Goal: Transaction & Acquisition: Obtain resource

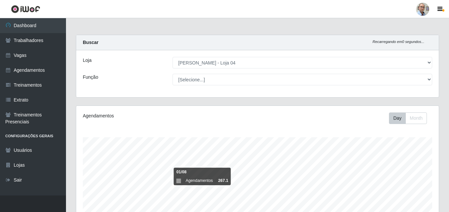
select select "251"
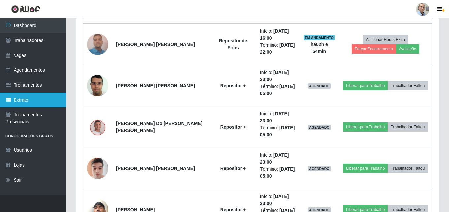
scroll to position [547, 0]
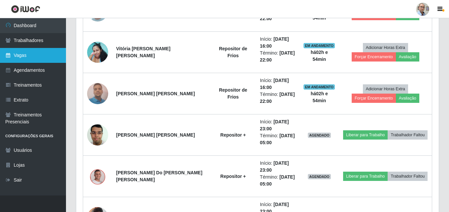
click at [26, 54] on link "Vagas" at bounding box center [33, 55] width 66 height 15
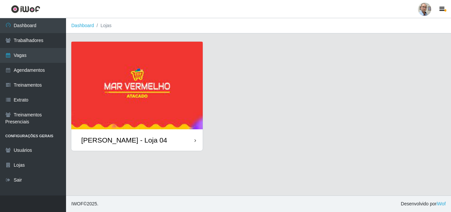
click at [109, 139] on div "[PERSON_NAME] - Loja 04" at bounding box center [124, 140] width 86 height 8
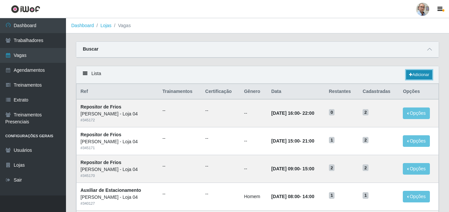
click at [420, 74] on link "Adicionar" at bounding box center [419, 74] width 26 height 9
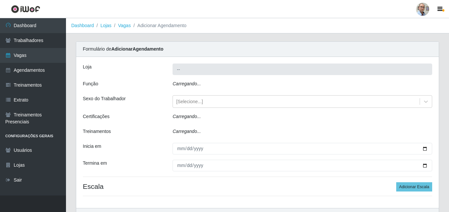
type input "[PERSON_NAME] - Loja 04"
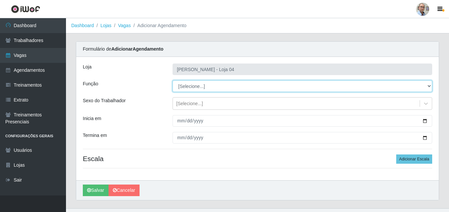
click at [428, 84] on select "[Selecione...] ASG ASG + ASG ++ Auxiliar de Depósito Auxiliar de Depósito + Aux…" at bounding box center [303, 86] width 260 height 12
select select "24"
click at [173, 80] on select "[Selecione...] ASG ASG + ASG ++ Auxiliar de Depósito Auxiliar de Depósito + Aux…" at bounding box center [303, 86] width 260 height 12
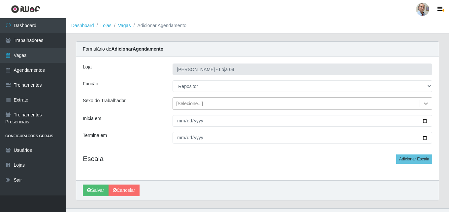
click at [426, 103] on icon at bounding box center [426, 103] width 7 height 7
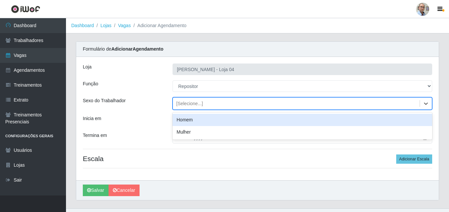
click at [181, 120] on div "Homem" at bounding box center [303, 120] width 260 height 12
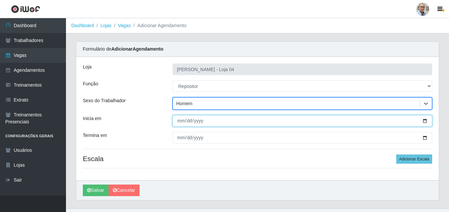
click at [424, 119] on input "Inicia em" at bounding box center [303, 121] width 260 height 12
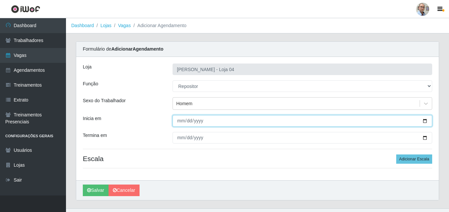
type input "[DATE]"
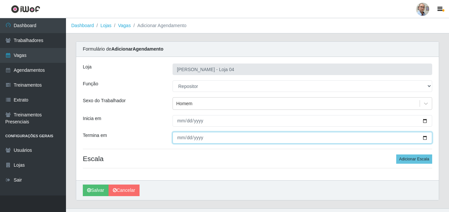
click at [423, 138] on input "Termina em" at bounding box center [303, 138] width 260 height 12
type input "[DATE]"
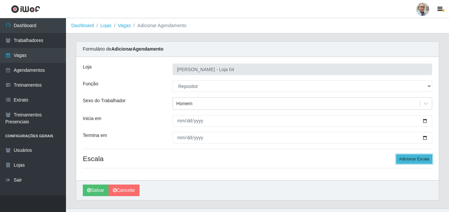
click at [416, 159] on button "Adicionar Escala" at bounding box center [414, 158] width 36 height 9
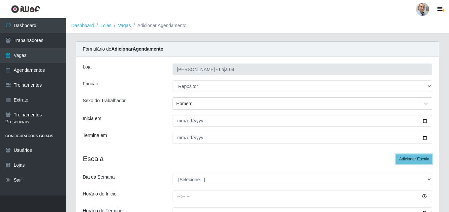
scroll to position [86, 0]
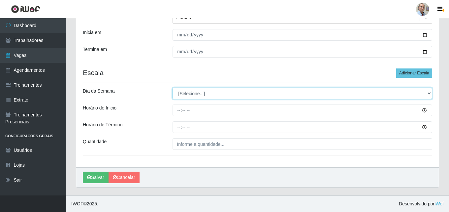
click at [202, 94] on select "[Selecione...] Segunda Terça Quarta Quinta Sexta Sábado Domingo" at bounding box center [303, 93] width 260 height 12
select select "0"
click at [173, 87] on select "[Selecione...] Segunda Terça Quarta Quinta Sexta Sábado Domingo" at bounding box center [303, 93] width 260 height 12
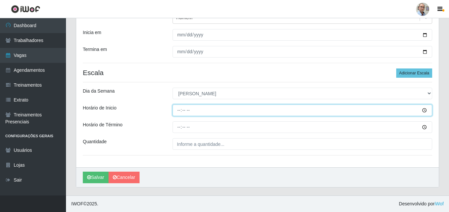
click at [180, 109] on input "Horário de Inicio" at bounding box center [303, 110] width 260 height 12
type input "13:00"
click at [180, 109] on input "13:00" at bounding box center [303, 110] width 260 height 12
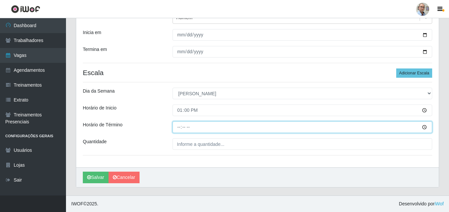
type input "19:00"
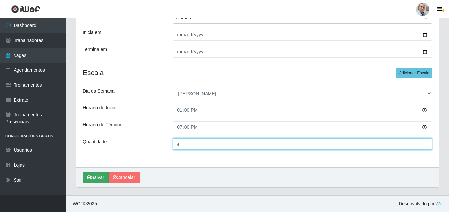
type input "4__"
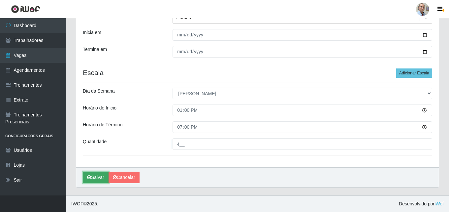
click at [97, 174] on button "Salvar" at bounding box center [96, 177] width 26 height 12
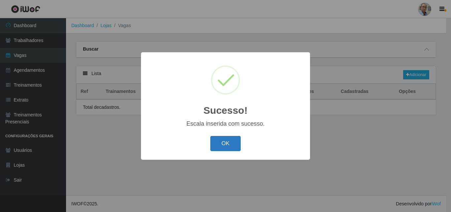
click at [221, 147] on button "OK" at bounding box center [225, 144] width 31 height 16
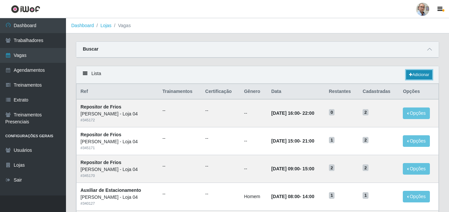
click at [422, 73] on link "Adicionar" at bounding box center [419, 74] width 26 height 9
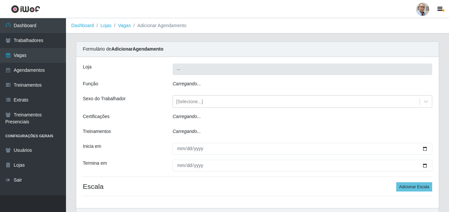
type input "[PERSON_NAME] - Loja 04"
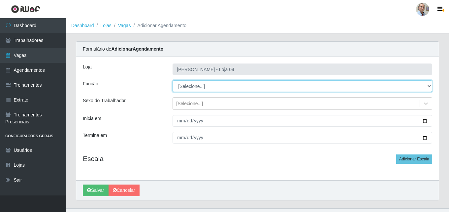
click at [219, 86] on select "[Selecione...] ASG ASG + ASG ++ Auxiliar de Depósito Auxiliar de Depósito + Aux…" at bounding box center [303, 86] width 260 height 12
select select "108"
click at [173, 80] on select "[Selecione...] ASG ASG + ASG ++ Auxiliar de Depósito Auxiliar de Depósito + Aux…" at bounding box center [303, 86] width 260 height 12
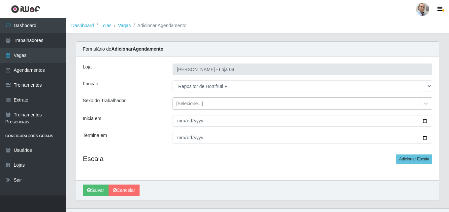
click at [201, 104] on div "[Selecione...]" at bounding box center [189, 103] width 27 height 7
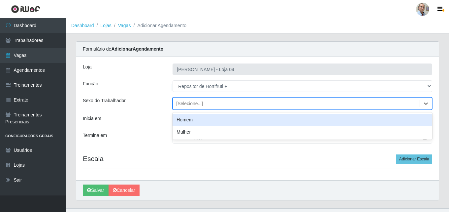
click at [189, 118] on div "Homem" at bounding box center [303, 120] width 260 height 12
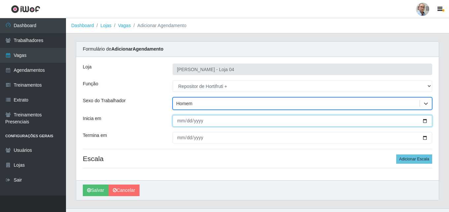
click at [423, 121] on input "Inicia em" at bounding box center [303, 121] width 260 height 12
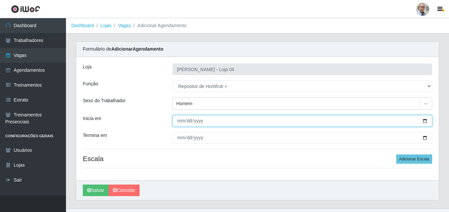
type input "[DATE]"
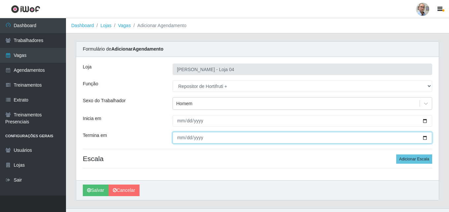
click at [424, 135] on input "Termina em" at bounding box center [303, 138] width 260 height 12
type input "[DATE]"
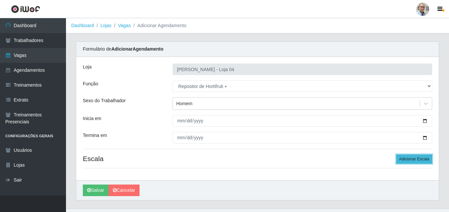
click at [413, 157] on button "Adicionar Escala" at bounding box center [414, 158] width 36 height 9
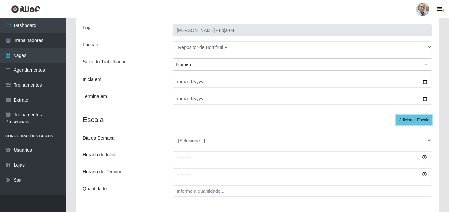
scroll to position [86, 0]
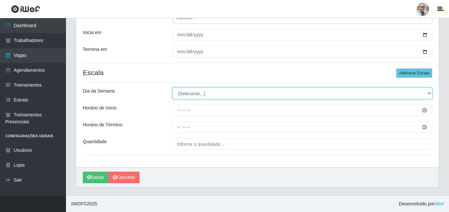
click at [185, 91] on select "[Selecione...] Segunda Terça Quarta Quinta Sexta Sábado Domingo" at bounding box center [303, 93] width 260 height 12
select select "0"
click at [173, 87] on select "[Selecione...] Segunda Terça Quarta Quinta Sexta Sábado Domingo" at bounding box center [303, 93] width 260 height 12
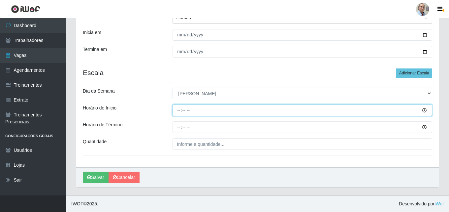
click at [176, 112] on input "Horário de Inicio" at bounding box center [303, 110] width 260 height 12
type input "13:00"
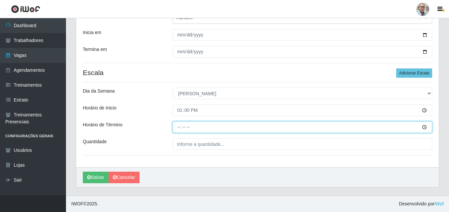
type input "19:00"
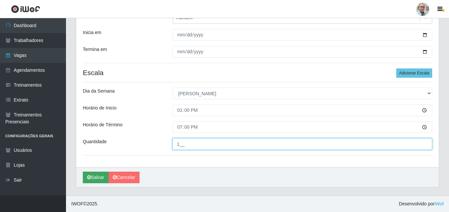
type input "1__"
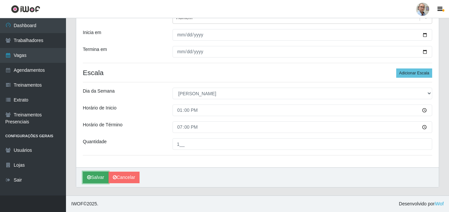
click at [99, 176] on button "Salvar" at bounding box center [96, 177] width 26 height 12
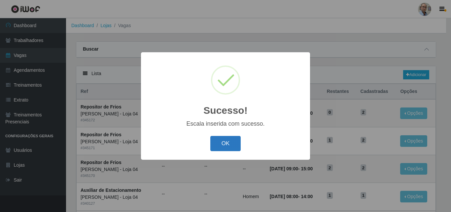
click at [231, 142] on button "OK" at bounding box center [225, 144] width 31 height 16
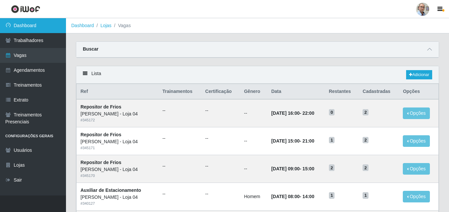
click at [33, 29] on link "Dashboard" at bounding box center [33, 25] width 66 height 15
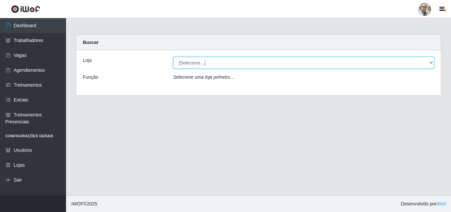
click at [268, 65] on select "[Selecione...] Mar Vermelho - Loja 04" at bounding box center [303, 63] width 261 height 12
select select "251"
click at [173, 57] on select "[Selecione...] Mar Vermelho - Loja 04" at bounding box center [303, 63] width 261 height 12
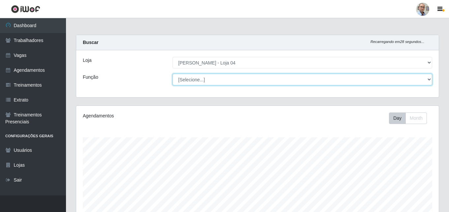
click at [237, 81] on select "[Selecione...] ASG ASG + ASG ++ Auxiliar de Depósito Auxiliar de Depósito + Aux…" at bounding box center [303, 80] width 260 height 12
click at [173, 74] on select "[Selecione...] ASG ASG + ASG ++ Auxiliar de Depósito Auxiliar de Depósito + Aux…" at bounding box center [303, 80] width 260 height 12
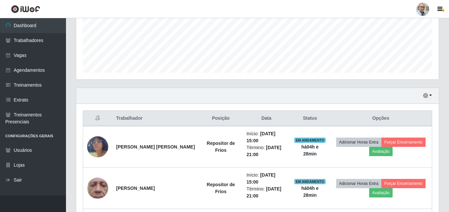
scroll to position [109, 0]
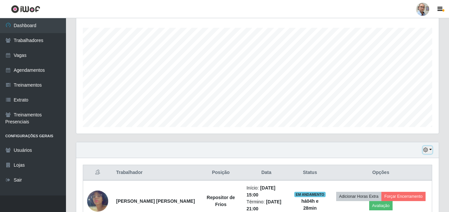
click at [430, 150] on button "button" at bounding box center [427, 150] width 9 height 8
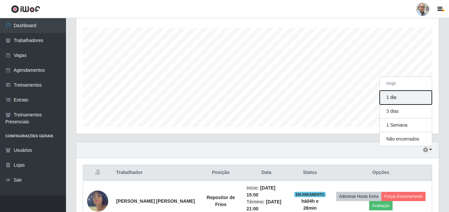
click at [394, 100] on button "1 dia" at bounding box center [406, 97] width 52 height 14
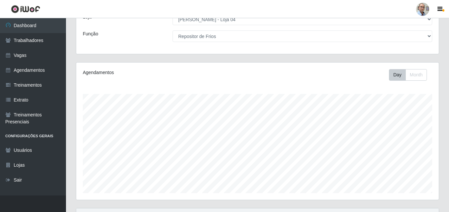
scroll to position [10, 0]
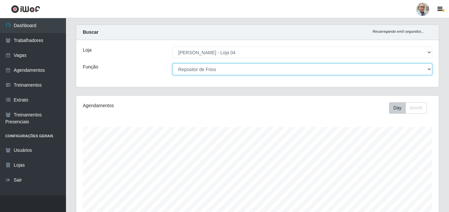
click at [226, 71] on select "[Selecione...] ASG ASG + ASG ++ Auxiliar de Depósito Auxiliar de Depósito + Aux…" at bounding box center [303, 69] width 260 height 12
click at [173, 63] on select "[Selecione...] ASG ASG + ASG ++ Auxiliar de Depósito Auxiliar de Depósito + Aux…" at bounding box center [303, 69] width 260 height 12
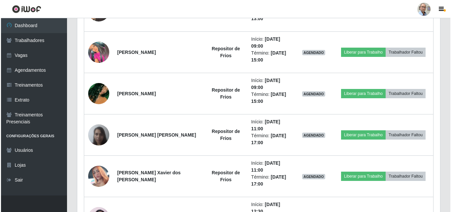
scroll to position [439, 0]
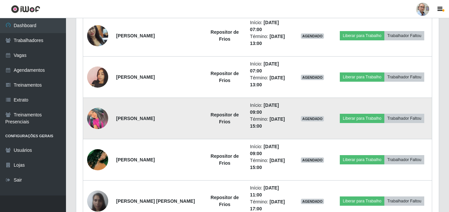
click at [98, 116] on img at bounding box center [97, 118] width 21 height 21
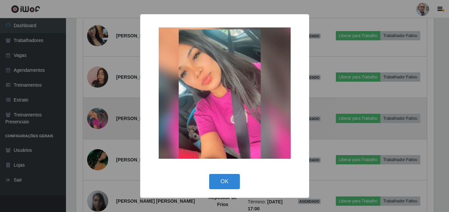
scroll to position [137, 359]
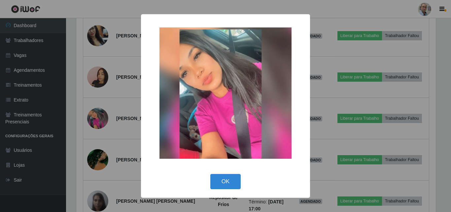
click at [120, 112] on div "× OK Cancel" at bounding box center [225, 106] width 451 height 212
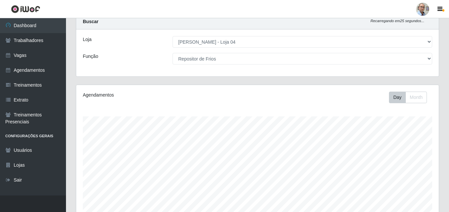
scroll to position [0, 0]
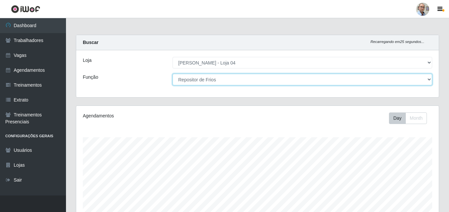
click at [263, 78] on select "[Selecione...] ASG ASG + ASG ++ Auxiliar de Depósito Auxiliar de Depósito + Aux…" at bounding box center [303, 80] width 260 height 12
select select "[Selecione...]"
click at [173, 74] on select "[Selecione...] ASG ASG + ASG ++ Auxiliar de Depósito Auxiliar de Depósito + Aux…" at bounding box center [303, 80] width 260 height 12
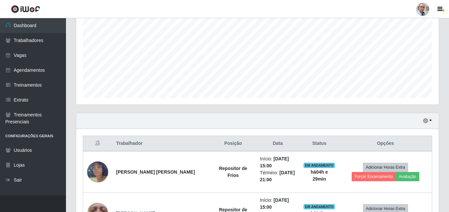
scroll to position [142, 0]
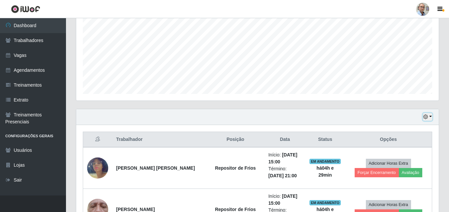
click at [430, 117] on button "button" at bounding box center [427, 117] width 9 height 8
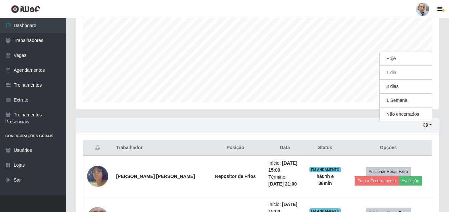
scroll to position [165, 0]
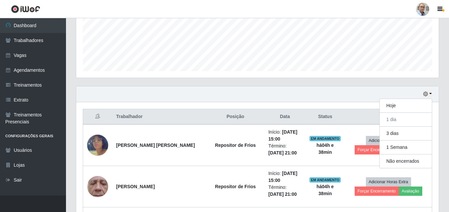
click at [216, 85] on div "Agendamentos Day Month 05/08 Agendamentos 140.13" at bounding box center [257, 13] width 373 height 146
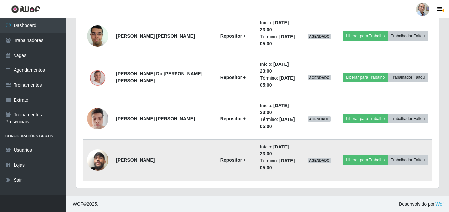
scroll to position [646, 0]
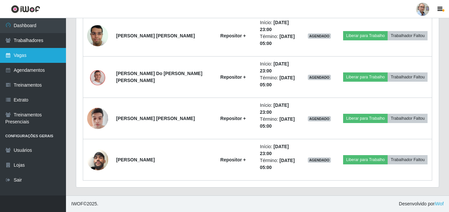
click at [25, 56] on link "Vagas" at bounding box center [33, 55] width 66 height 15
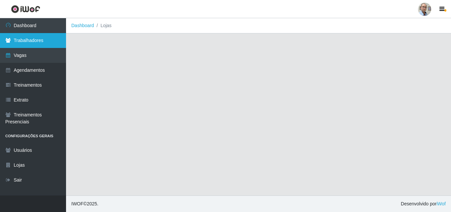
click at [27, 40] on link "Trabalhadores" at bounding box center [33, 40] width 66 height 15
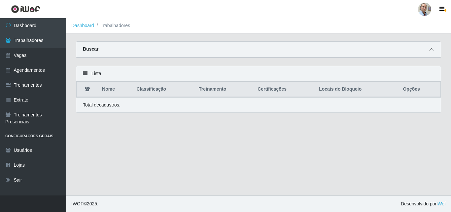
click at [433, 48] on icon at bounding box center [431, 49] width 5 height 5
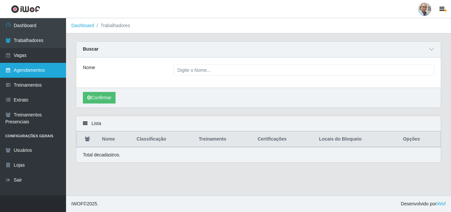
click at [26, 69] on link "Agendamentos" at bounding box center [33, 70] width 66 height 15
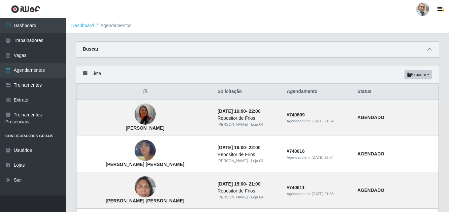
click at [431, 51] on icon at bounding box center [429, 49] width 5 height 5
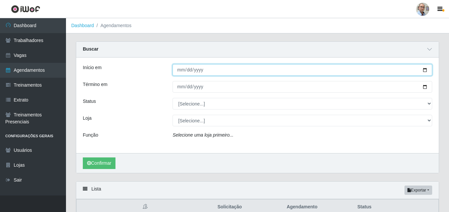
click at [425, 69] on input "Início em" at bounding box center [303, 70] width 260 height 12
type input "[DATE]"
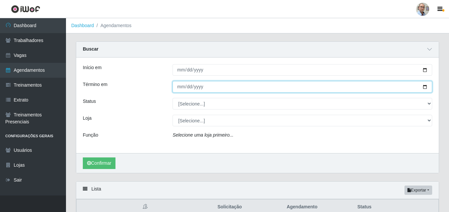
click at [425, 86] on input "Término em" at bounding box center [303, 87] width 260 height 12
type input "[DATE]"
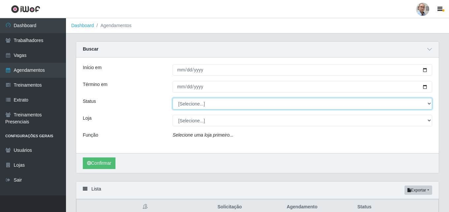
drag, startPoint x: 428, startPoint y: 104, endPoint x: 424, endPoint y: 102, distance: 4.2
click at [428, 104] on select "[Selecione...] AGENDADO AGUARDANDO LIBERAR EM ANDAMENTO EM REVISÃO FINALIZADO C…" at bounding box center [303, 104] width 260 height 12
select select "AGENDADO"
click at [173, 98] on select "[Selecione...] AGENDADO AGUARDANDO LIBERAR EM ANDAMENTO EM REVISÃO FINALIZADO C…" at bounding box center [303, 104] width 260 height 12
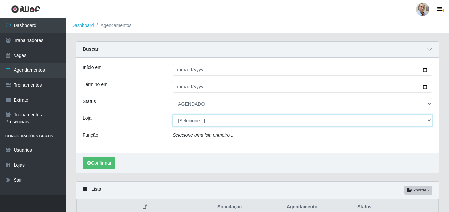
click at [195, 115] on select "[Selecione...] Mar Vermelho - Loja 04" at bounding box center [303, 121] width 260 height 12
select select "251"
click at [173, 115] on select "[Selecione...] Mar Vermelho - Loja 04" at bounding box center [303, 121] width 260 height 12
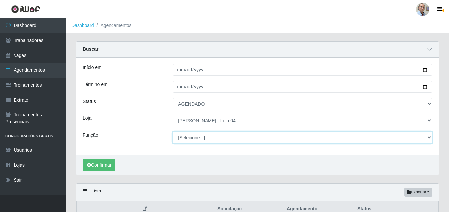
click at [195, 135] on select "[Selecione...] ASG ASG + ASG ++ Auxiliar de Depósito Auxiliar de Depósito + Aux…" at bounding box center [303, 137] width 260 height 12
select select "24"
click at [173, 132] on select "[Selecione...] ASG ASG + ASG ++ Auxiliar de Depósito Auxiliar de Depósito + Aux…" at bounding box center [303, 137] width 260 height 12
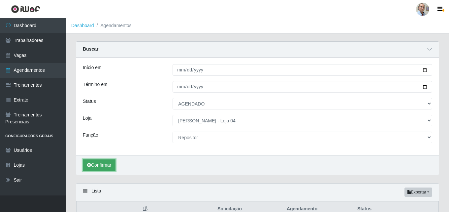
click at [100, 165] on button "Confirmar" at bounding box center [99, 165] width 33 height 12
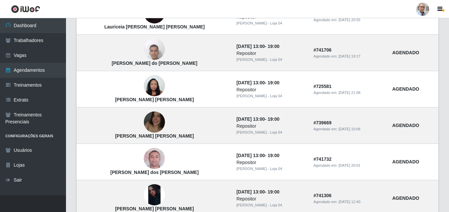
scroll to position [255, 0]
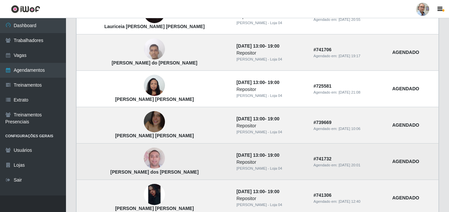
click at [144, 160] on img at bounding box center [154, 158] width 21 height 38
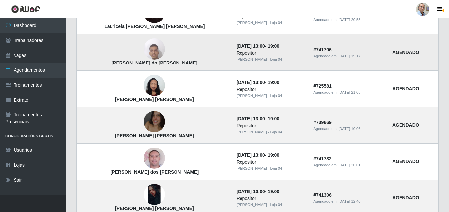
click at [144, 48] on img at bounding box center [154, 49] width 21 height 28
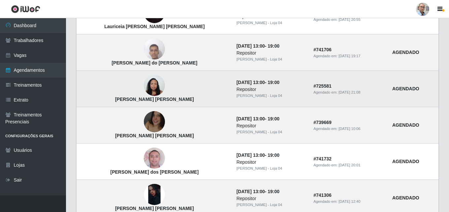
click at [144, 83] on img at bounding box center [154, 85] width 21 height 28
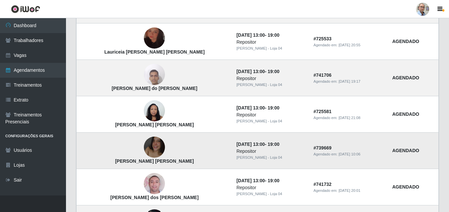
scroll to position [123, 0]
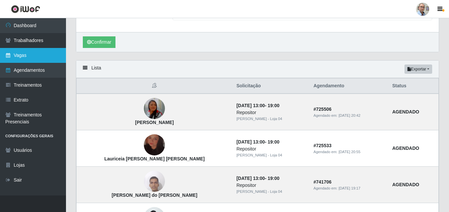
click at [23, 57] on link "Vagas" at bounding box center [33, 55] width 66 height 15
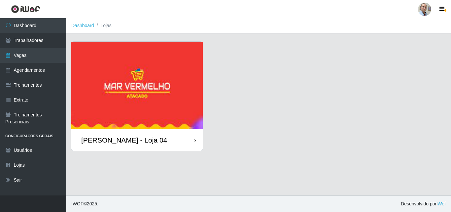
click at [125, 142] on div "[PERSON_NAME] - Loja 04" at bounding box center [124, 140] width 86 height 8
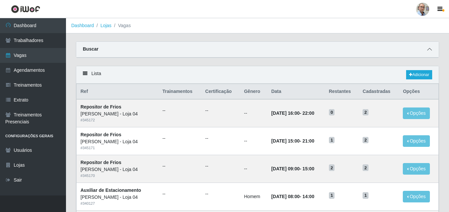
click at [429, 51] on icon at bounding box center [429, 49] width 5 height 5
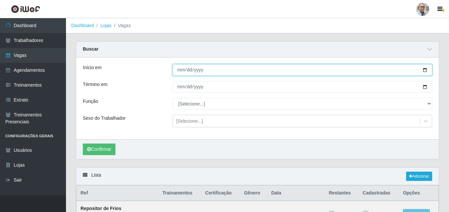
click at [425, 69] on input "Início em" at bounding box center [303, 70] width 260 height 12
type input "[DATE]"
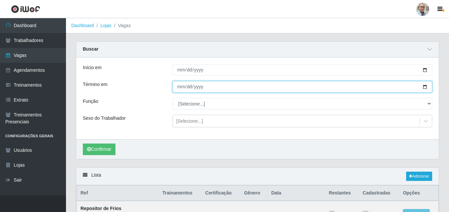
click at [426, 86] on input "Término em" at bounding box center [303, 87] width 260 height 12
type input "[DATE]"
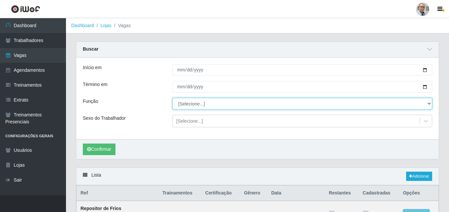
click at [189, 100] on select "[Selecione...] ASG ASG + ASG ++ Auxiliar de Depósito Auxiliar de Depósito + Aux…" at bounding box center [303, 104] width 260 height 12
select select "24"
click at [173, 98] on select "[Selecione...] ASG ASG + ASG ++ Auxiliar de Depósito Auxiliar de Depósito + Aux…" at bounding box center [303, 104] width 260 height 12
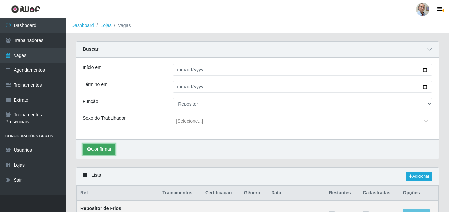
click at [101, 151] on button "Confirmar" at bounding box center [99, 149] width 33 height 12
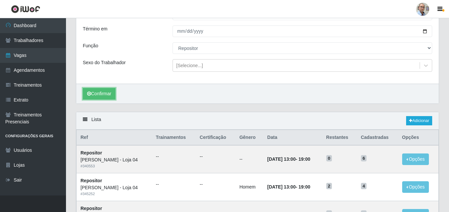
scroll to position [95, 0]
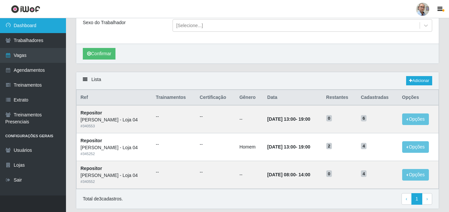
click at [23, 24] on link "Dashboard" at bounding box center [33, 25] width 66 height 15
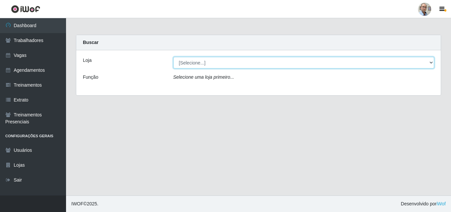
click at [195, 59] on select "[Selecione...] Mar Vermelho - Loja 04" at bounding box center [303, 63] width 261 height 12
select select "251"
click at [173, 57] on select "[Selecione...] Mar Vermelho - Loja 04" at bounding box center [303, 63] width 261 height 12
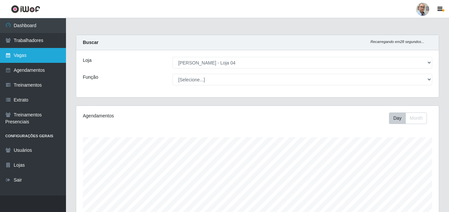
click at [23, 56] on link "Vagas" at bounding box center [33, 55] width 66 height 15
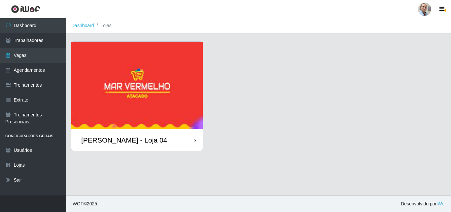
click at [117, 140] on div "[PERSON_NAME] - Loja 04" at bounding box center [124, 140] width 86 height 8
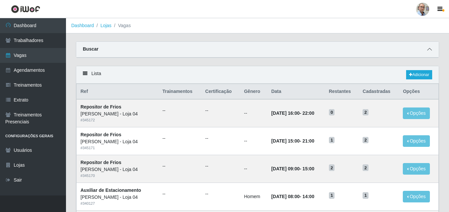
click at [428, 50] on icon at bounding box center [429, 49] width 5 height 5
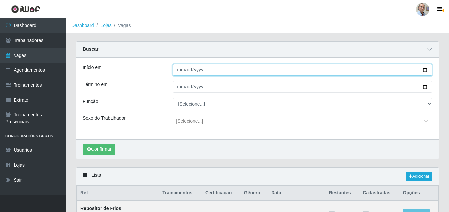
click at [426, 68] on input "Início em" at bounding box center [303, 70] width 260 height 12
type input "[DATE]"
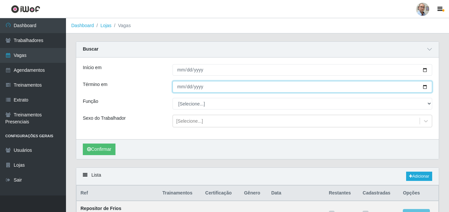
click at [423, 85] on input "Término em" at bounding box center [303, 87] width 260 height 12
type input "[DATE]"
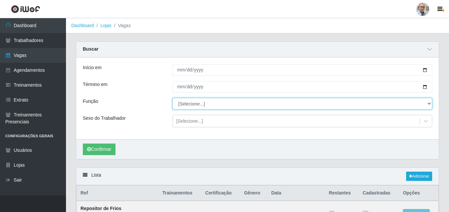
click at [206, 106] on select "[Selecione...] ASG ASG + ASG ++ Auxiliar de Depósito Auxiliar de Depósito + Aux…" at bounding box center [303, 104] width 260 height 12
select select "24"
click at [173, 98] on select "[Selecione...] ASG ASG + ASG ++ Auxiliar de Depósito Auxiliar de Depósito + Aux…" at bounding box center [303, 104] width 260 height 12
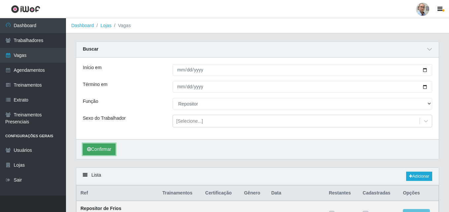
click at [102, 148] on button "Confirmar" at bounding box center [99, 149] width 33 height 12
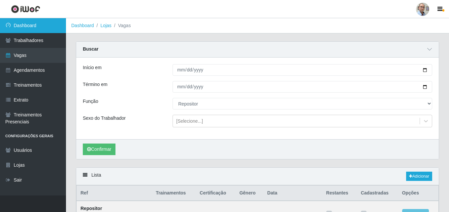
click at [29, 24] on link "Dashboard" at bounding box center [33, 25] width 66 height 15
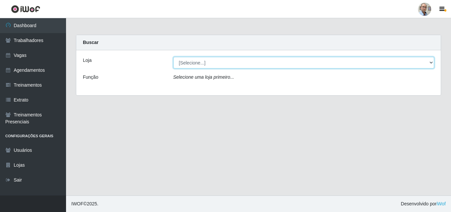
click at [193, 63] on select "[Selecione...] Mar Vermelho - Loja 04" at bounding box center [303, 63] width 261 height 12
select select "251"
click at [173, 57] on select "[Selecione...] Mar Vermelho - Loja 04" at bounding box center [303, 63] width 261 height 12
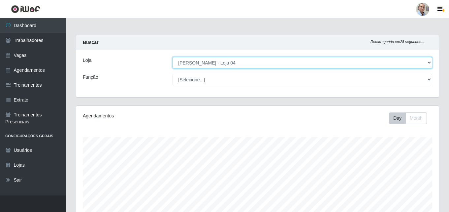
scroll to position [137, 363]
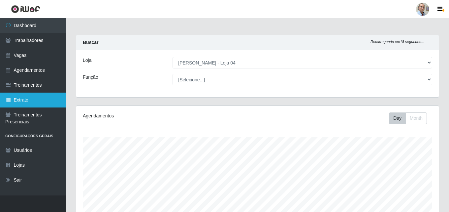
click at [20, 100] on link "Extrato" at bounding box center [33, 99] width 66 height 15
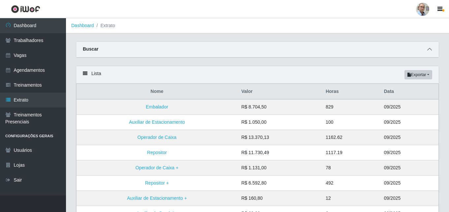
click at [428, 49] on icon at bounding box center [429, 49] width 5 height 5
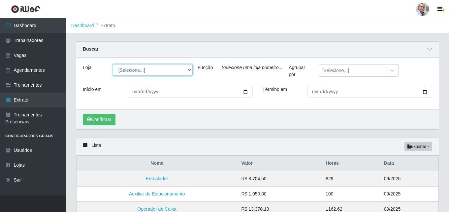
click at [190, 70] on select "[Selecione...] Mar Vermelho - Loja 04" at bounding box center [153, 70] width 80 height 12
select select "251"
click at [113, 64] on select "[Selecione...] Mar Vermelho - Loja 04" at bounding box center [153, 70] width 80 height 12
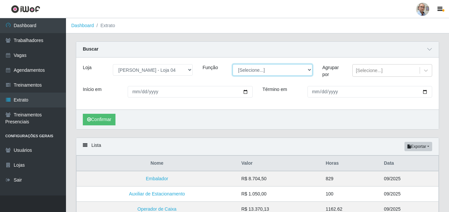
click at [307, 69] on select "[Selecione...] ASG ASG + ASG ++ Auxiliar de Depósito Auxiliar de Depósito + Aux…" at bounding box center [273, 70] width 80 height 12
click at [425, 71] on icon at bounding box center [426, 70] width 4 height 2
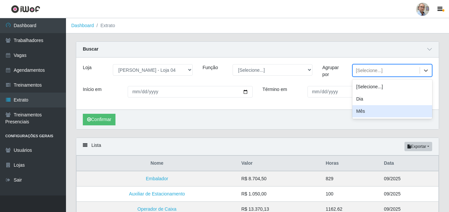
click at [363, 112] on div "Mês" at bounding box center [392, 111] width 80 height 12
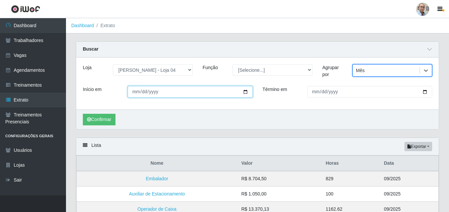
click at [246, 91] on input "Início em" at bounding box center [190, 92] width 125 height 12
type input "[DATE]"
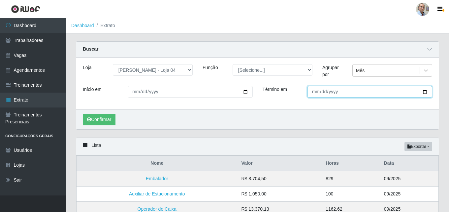
click at [425, 91] on input "Término em" at bounding box center [370, 92] width 125 height 12
type input "[DATE]"
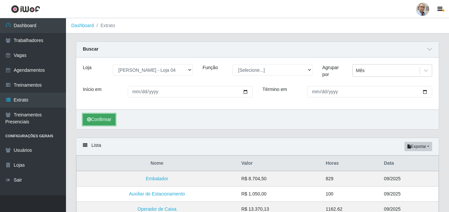
click at [101, 118] on button "Confirmar" at bounding box center [99, 120] width 33 height 12
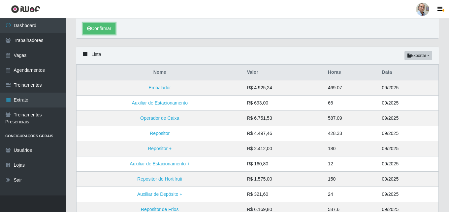
scroll to position [99, 0]
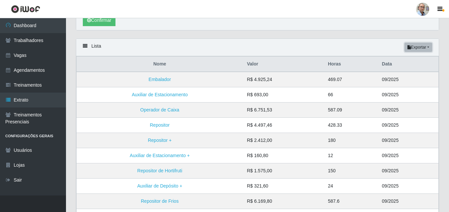
click at [430, 43] on button "Exportar" at bounding box center [419, 47] width 28 height 9
click at [395, 59] on button "PDF" at bounding box center [407, 60] width 52 height 14
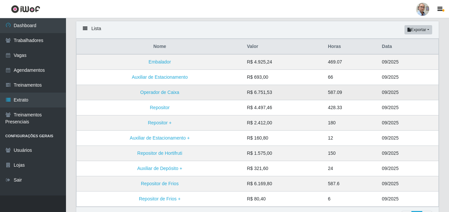
scroll to position [132, 0]
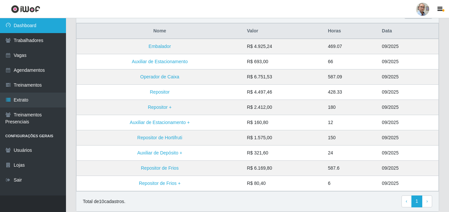
click at [29, 27] on link "Dashboard" at bounding box center [33, 25] width 66 height 15
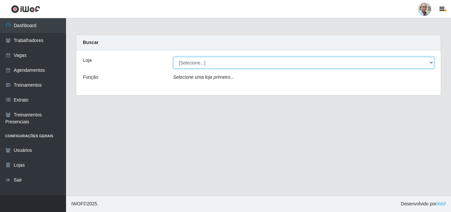
click at [216, 63] on select "[Selecione...] Mar Vermelho - Loja 04" at bounding box center [303, 63] width 261 height 12
select select "251"
click at [173, 57] on select "[Selecione...] Mar Vermelho - Loja 04" at bounding box center [303, 63] width 261 height 12
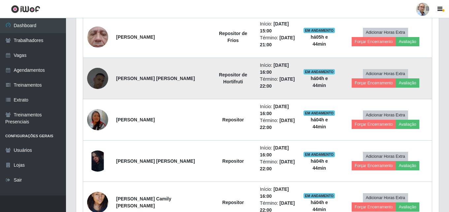
scroll to position [330, 0]
